Goal: Feedback & Contribution: Contribute content

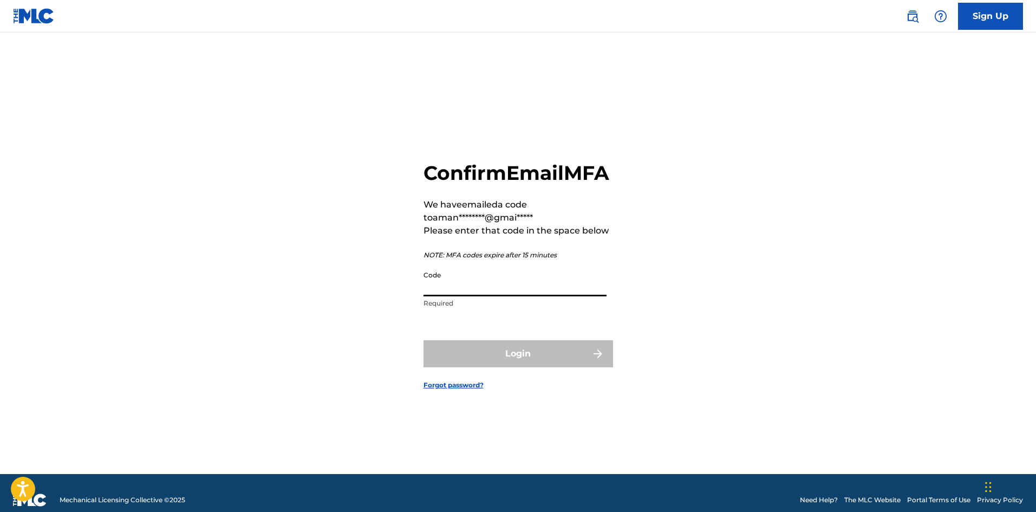
click at [564, 291] on input "Code" at bounding box center [514, 280] width 183 height 31
click at [433, 296] on input "Code" at bounding box center [514, 280] width 183 height 31
type input "681679"
click at [509, 362] on button "Login" at bounding box center [517, 353] width 189 height 27
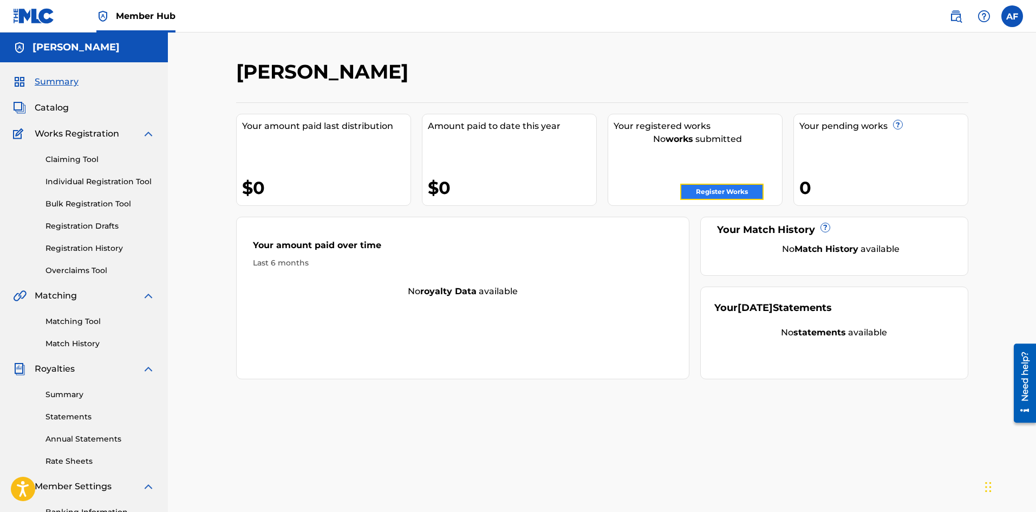
click at [726, 187] on link "Register Works" at bounding box center [721, 192] width 83 height 16
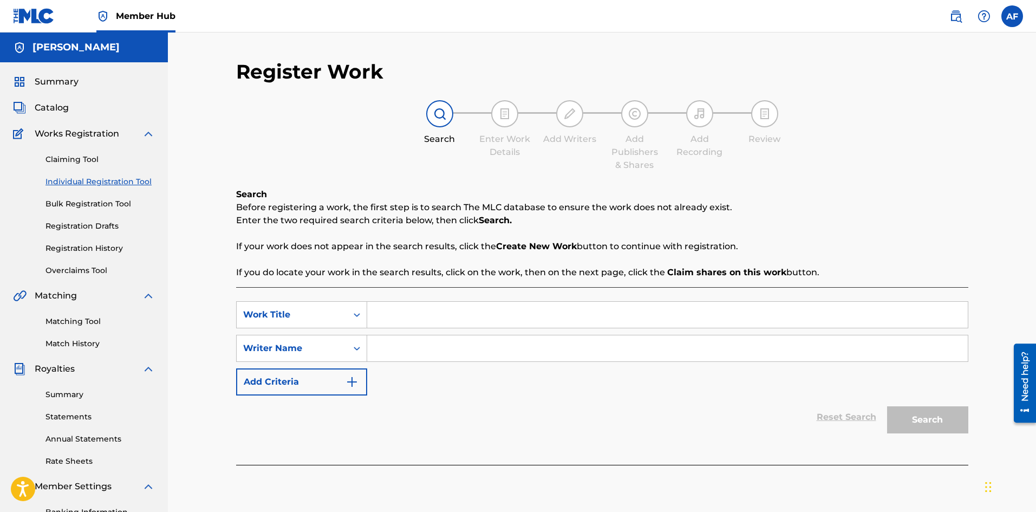
click at [381, 316] on input "Search Form" at bounding box center [667, 315] width 600 height 26
click at [348, 362] on div "SearchWithCriteriaaca1318e-baec-4778-8f97-7094b4a6205c Work Title SearchWithCri…" at bounding box center [602, 348] width 732 height 94
click at [352, 355] on div "Search Form" at bounding box center [356, 347] width 19 height 19
click at [494, 424] on div "Reset Search Search" at bounding box center [602, 416] width 732 height 43
click at [363, 355] on div "Search Form" at bounding box center [356, 347] width 19 height 19
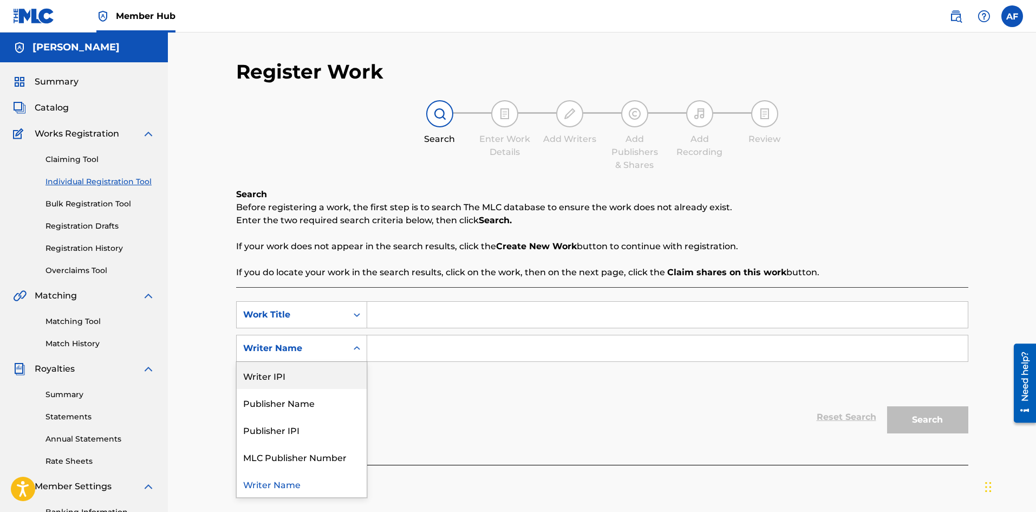
click at [264, 377] on div "Writer IPI" at bounding box center [302, 375] width 130 height 27
click at [274, 381] on button "Add Criteria" at bounding box center [301, 381] width 131 height 27
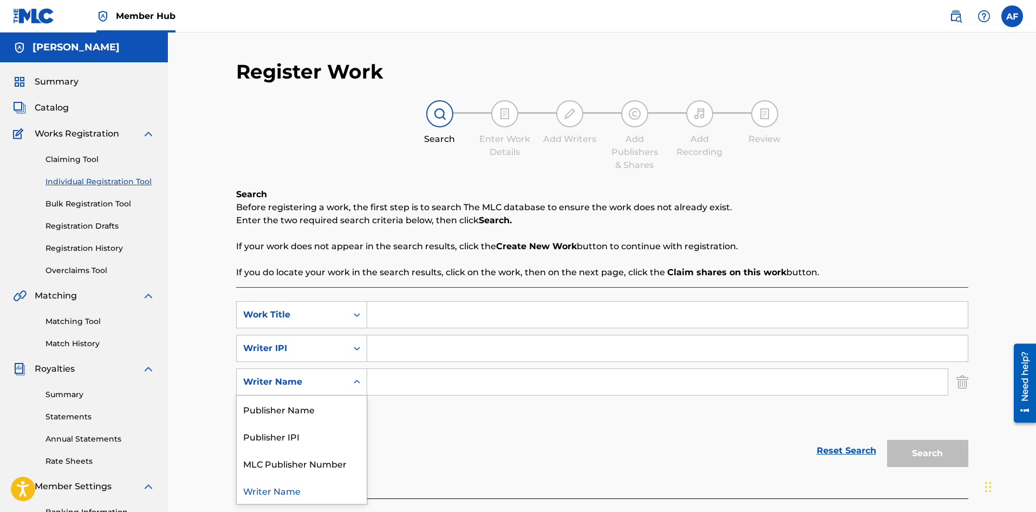
click at [312, 383] on div "Writer Name" at bounding box center [291, 381] width 97 height 13
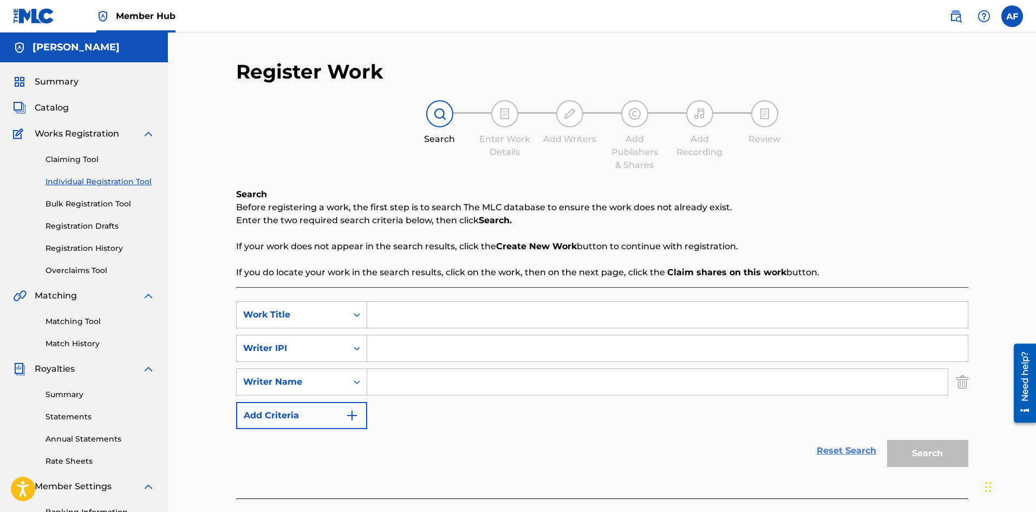
click at [834, 448] on link "Reset Search" at bounding box center [846, 450] width 70 height 24
